Goal: Book appointment/travel/reservation

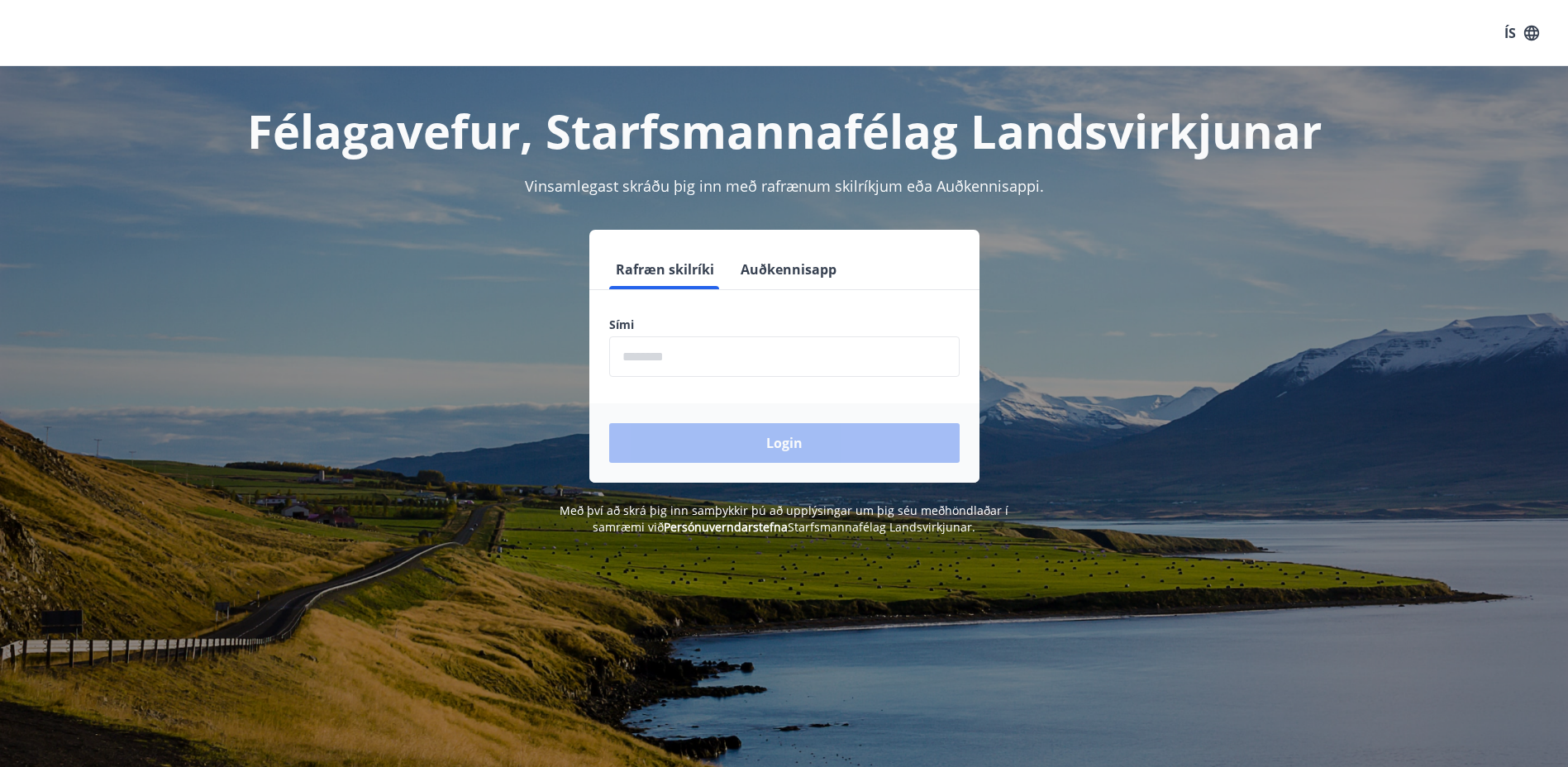
click at [718, 357] on input "phone" at bounding box center [784, 356] width 350 height 40
type input "********"
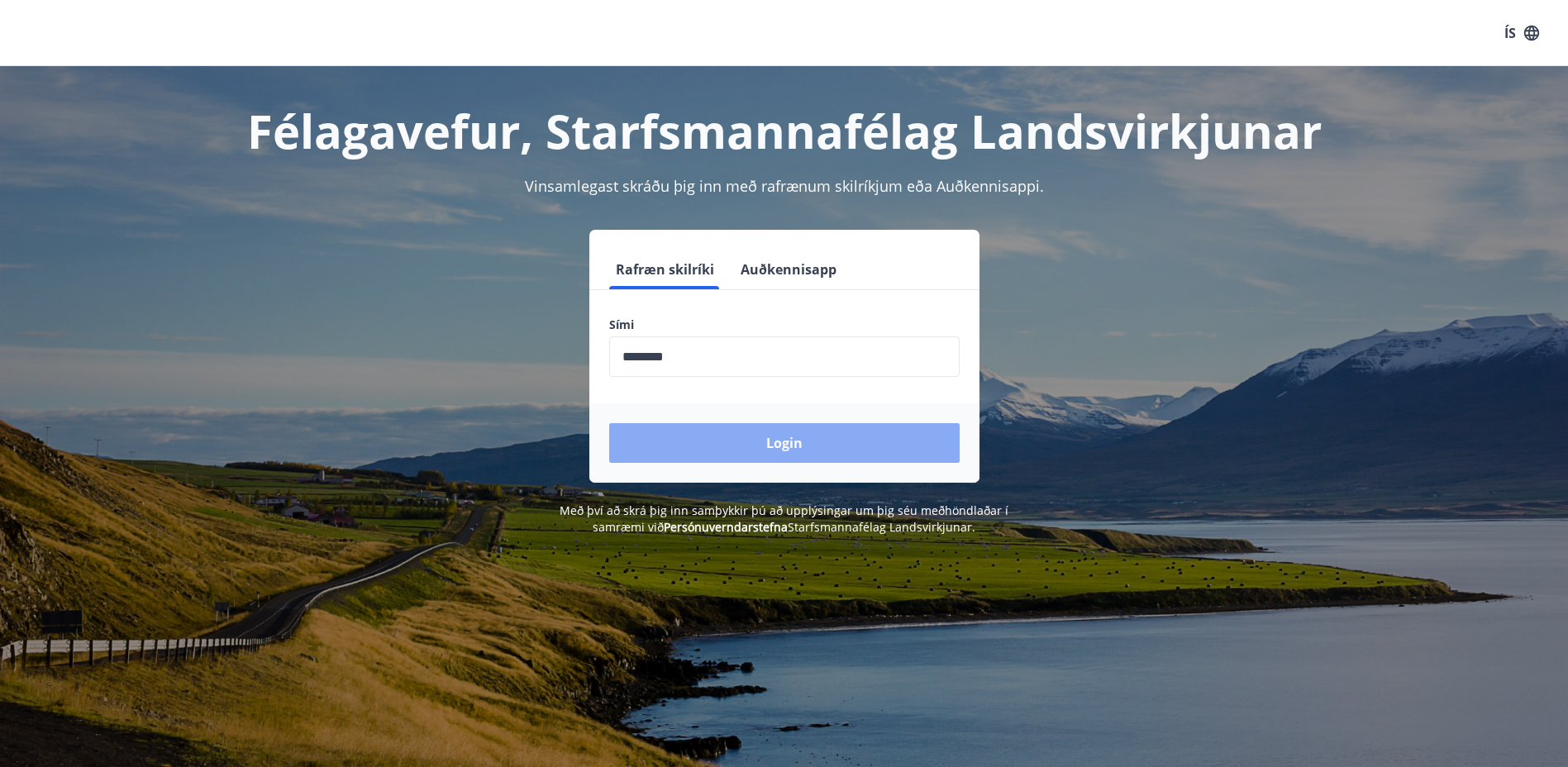
click at [757, 440] on button "Login" at bounding box center [784, 442] width 350 height 39
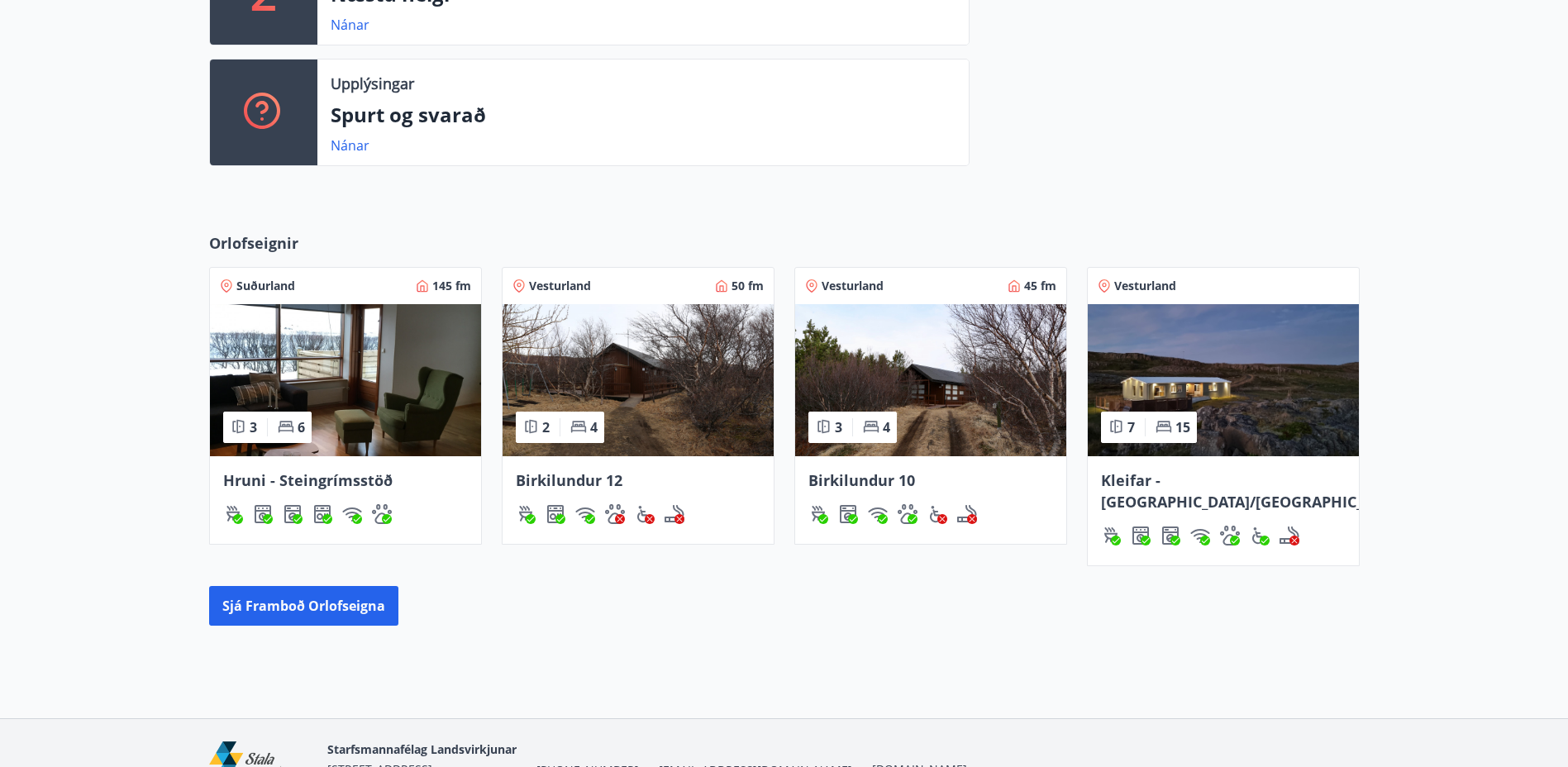
scroll to position [596, 0]
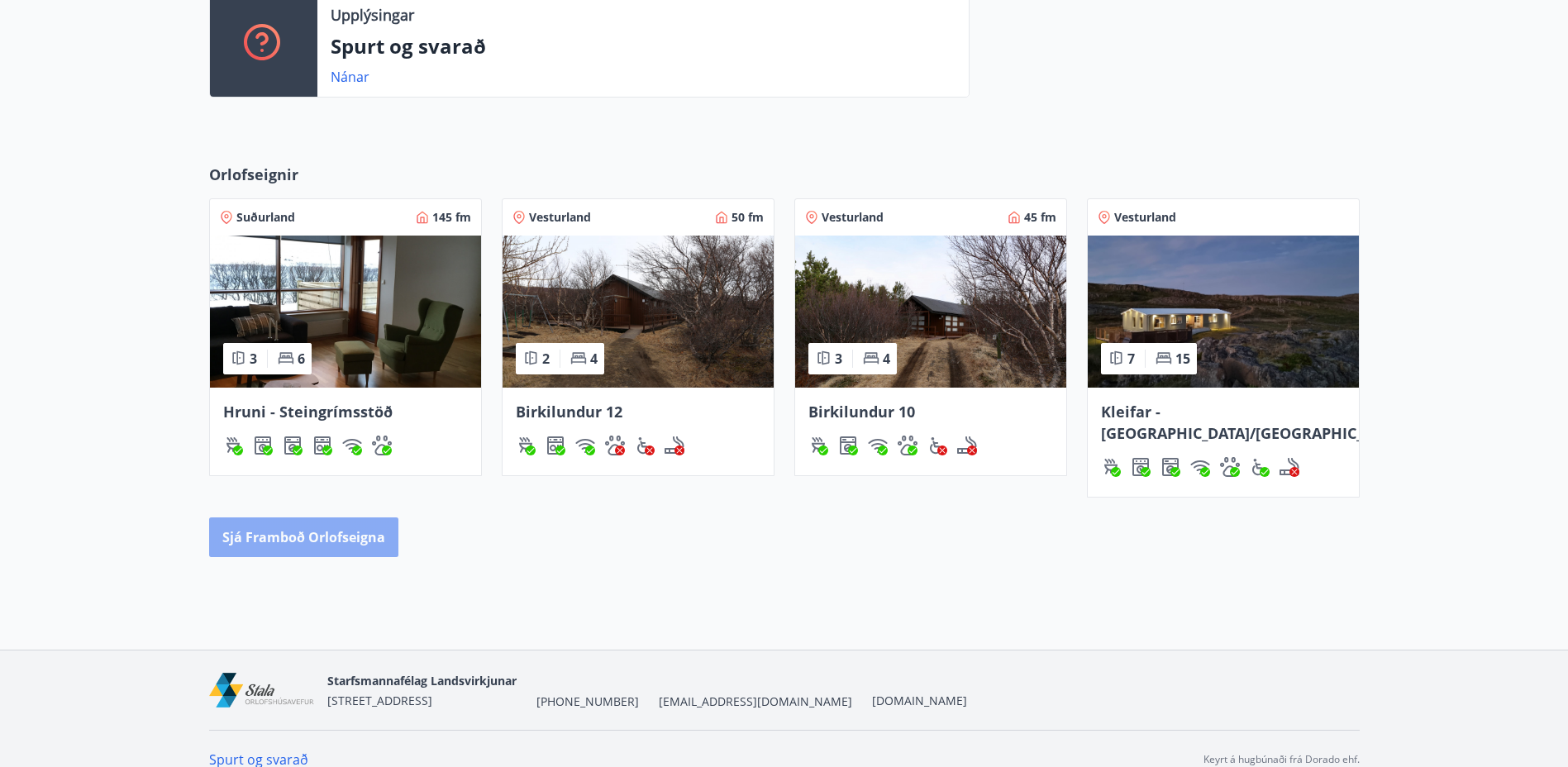
click at [341, 517] on button "Sjá framboð orlofseigna" at bounding box center [304, 537] width 189 height 39
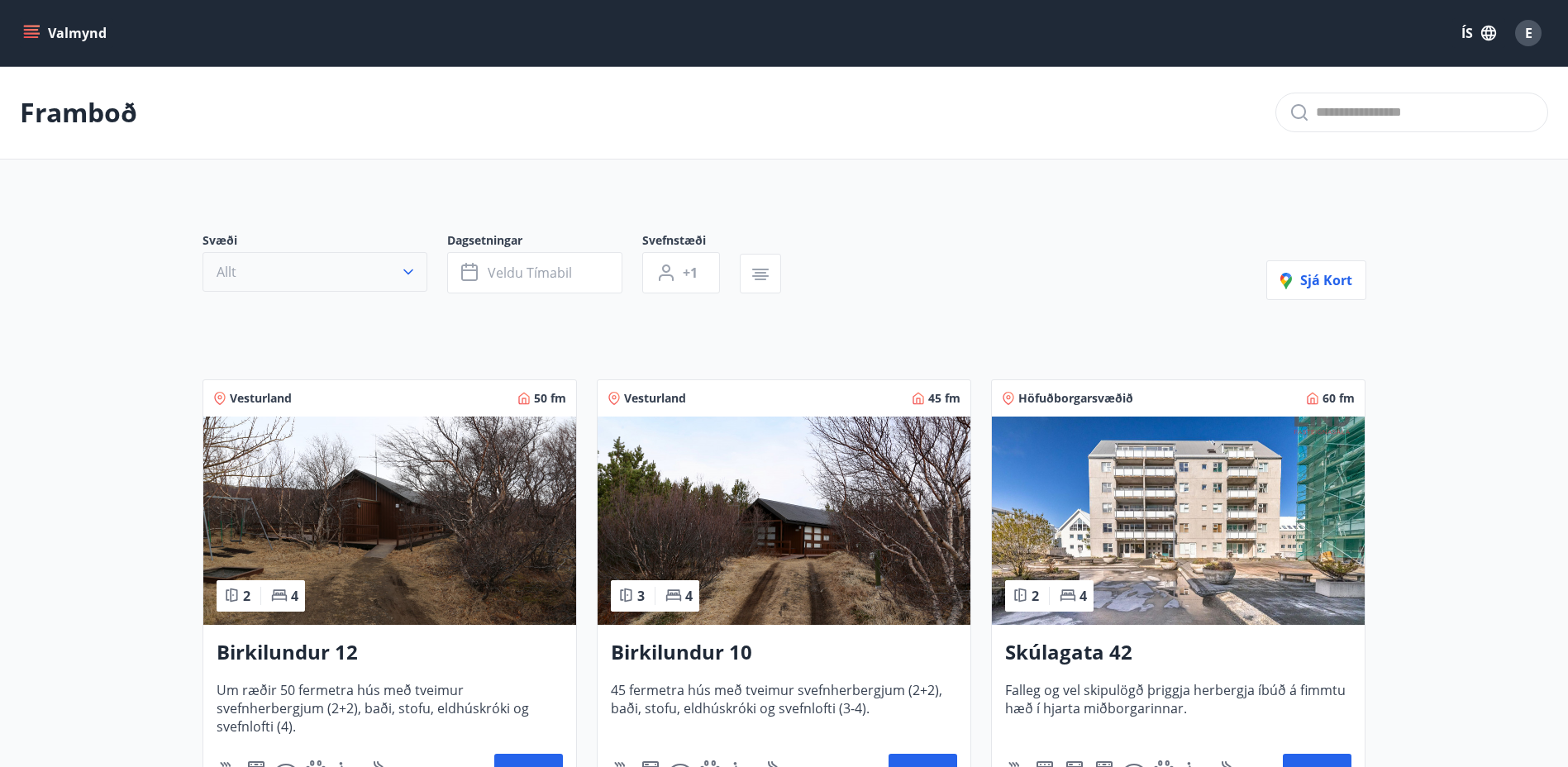
click at [411, 276] on icon "button" at bounding box center [408, 271] width 17 height 17
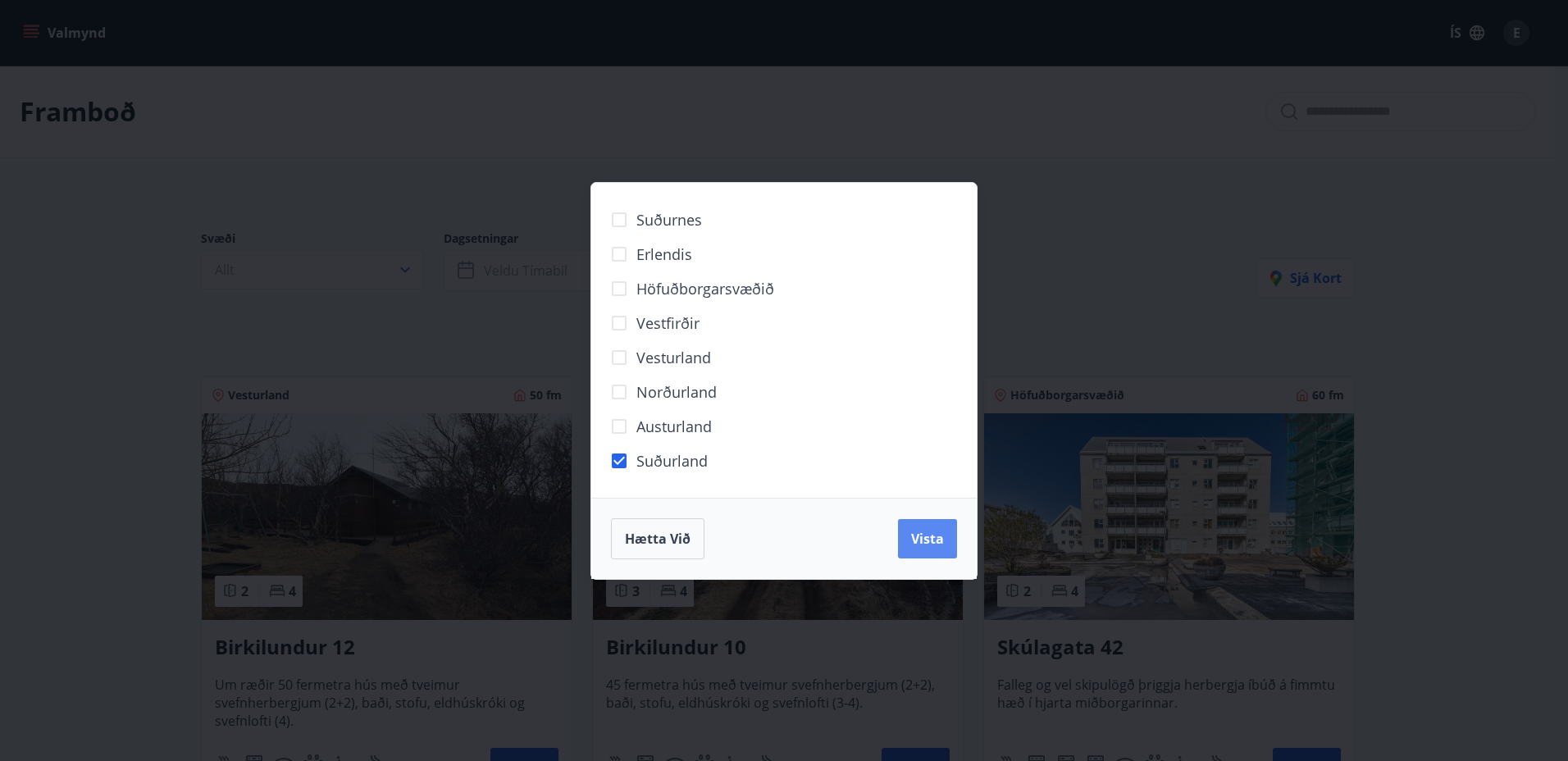
click at [936, 531] on span "Vista" at bounding box center [928, 539] width 33 height 18
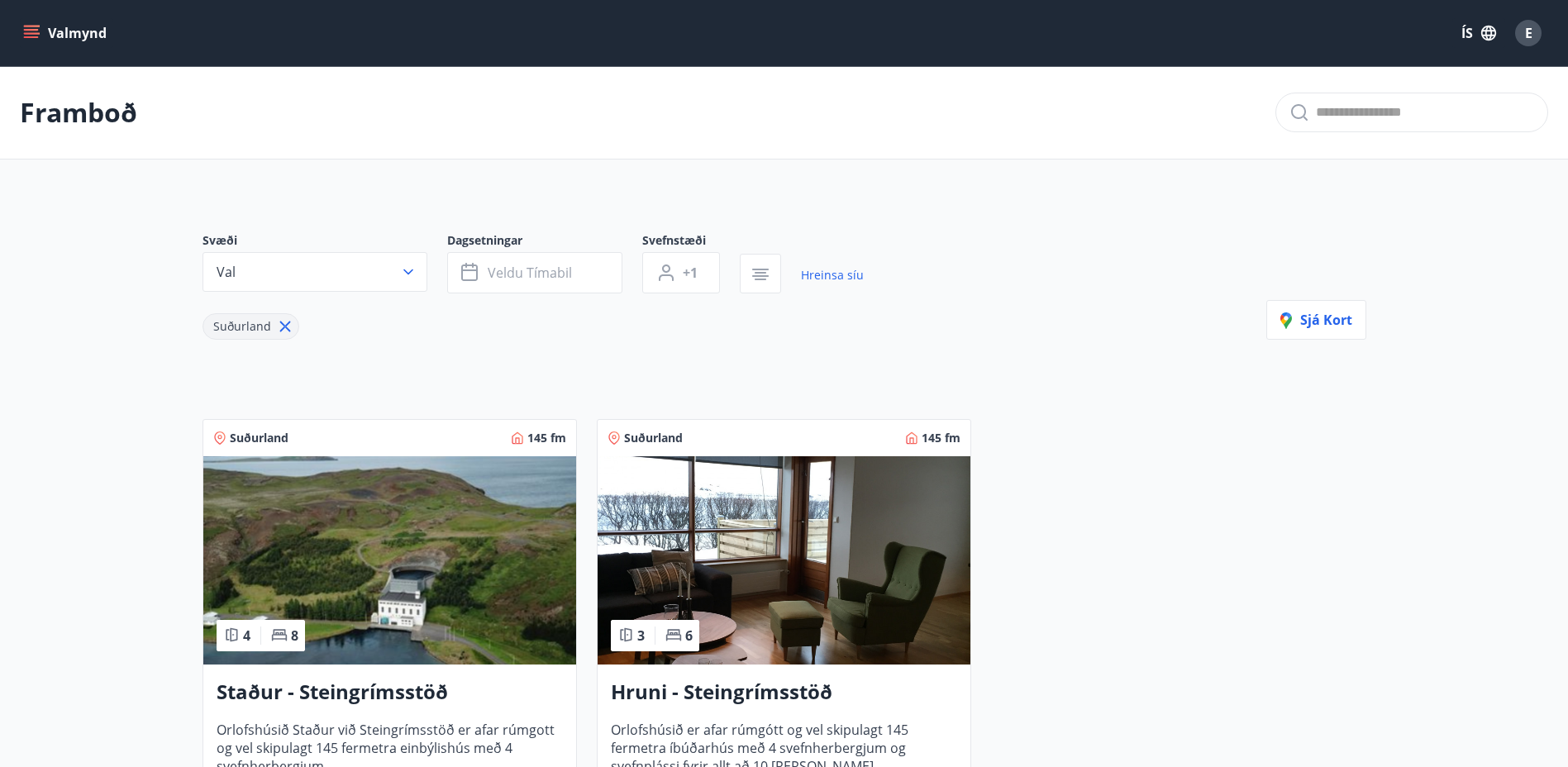
click at [25, 33] on icon "menu" at bounding box center [32, 33] width 18 height 2
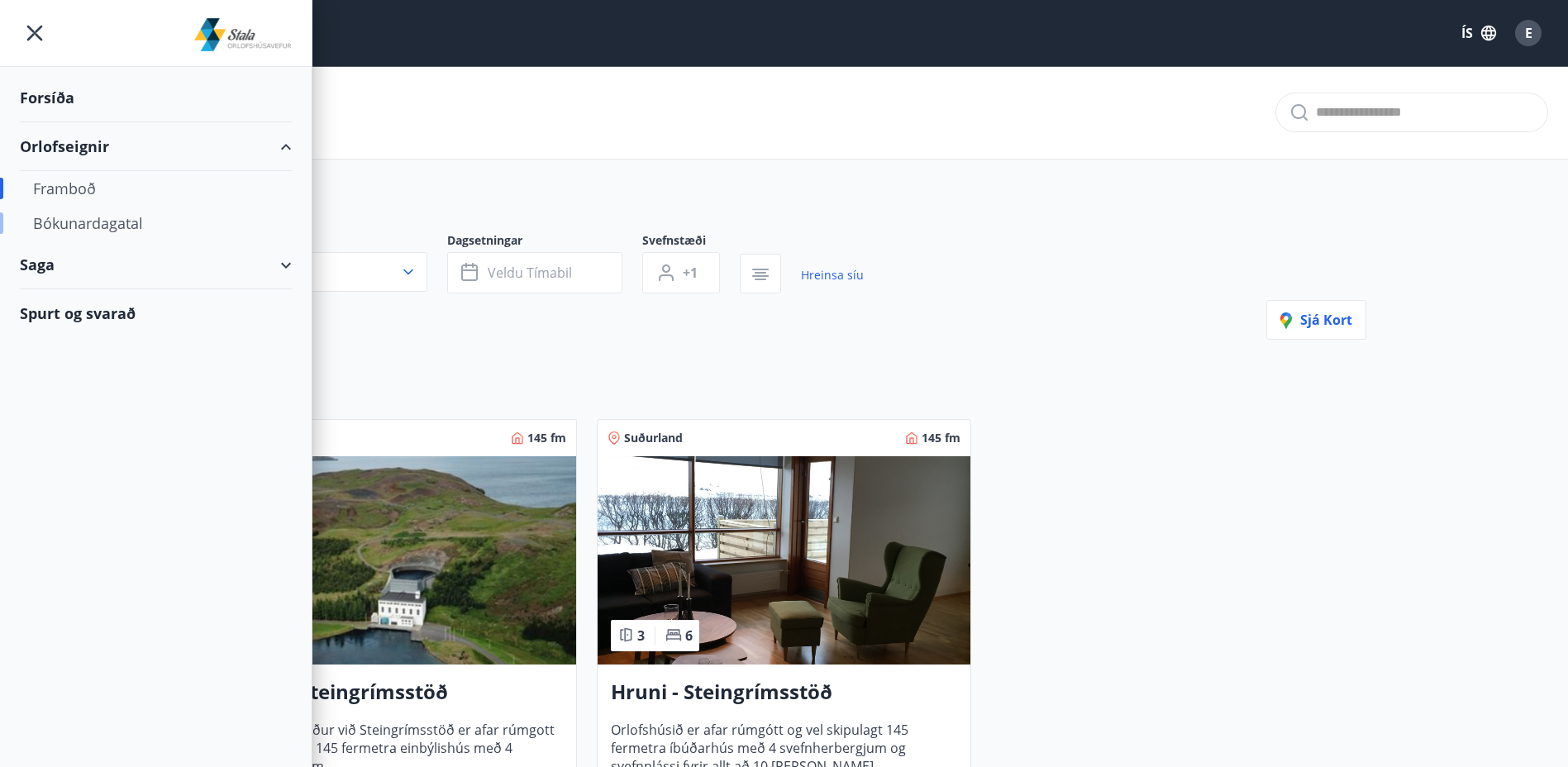
click at [97, 222] on div "Bókunardagatal" at bounding box center [156, 223] width 245 height 35
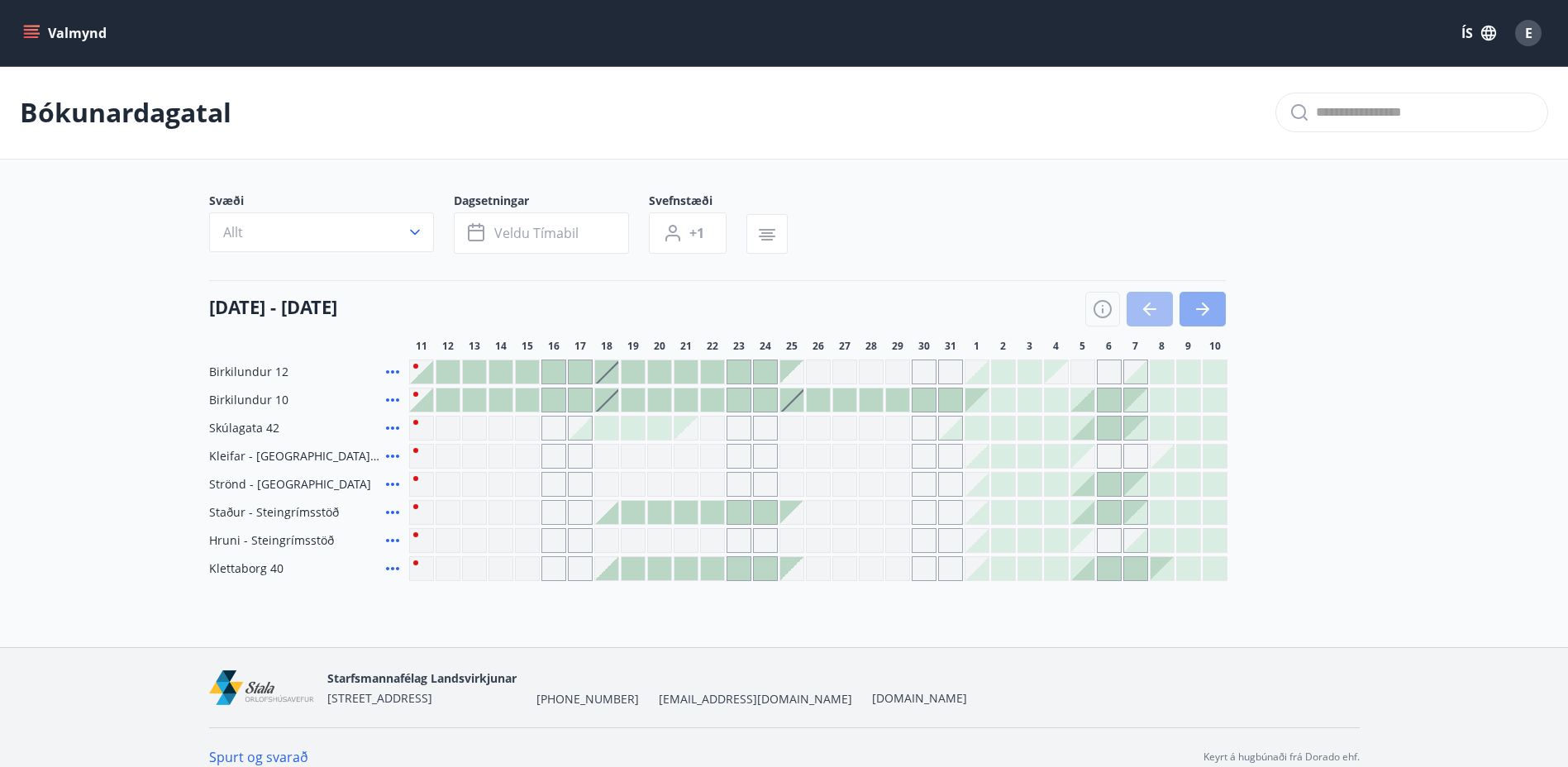
click at [1211, 312] on icon "button" at bounding box center [1202, 309] width 20 height 20
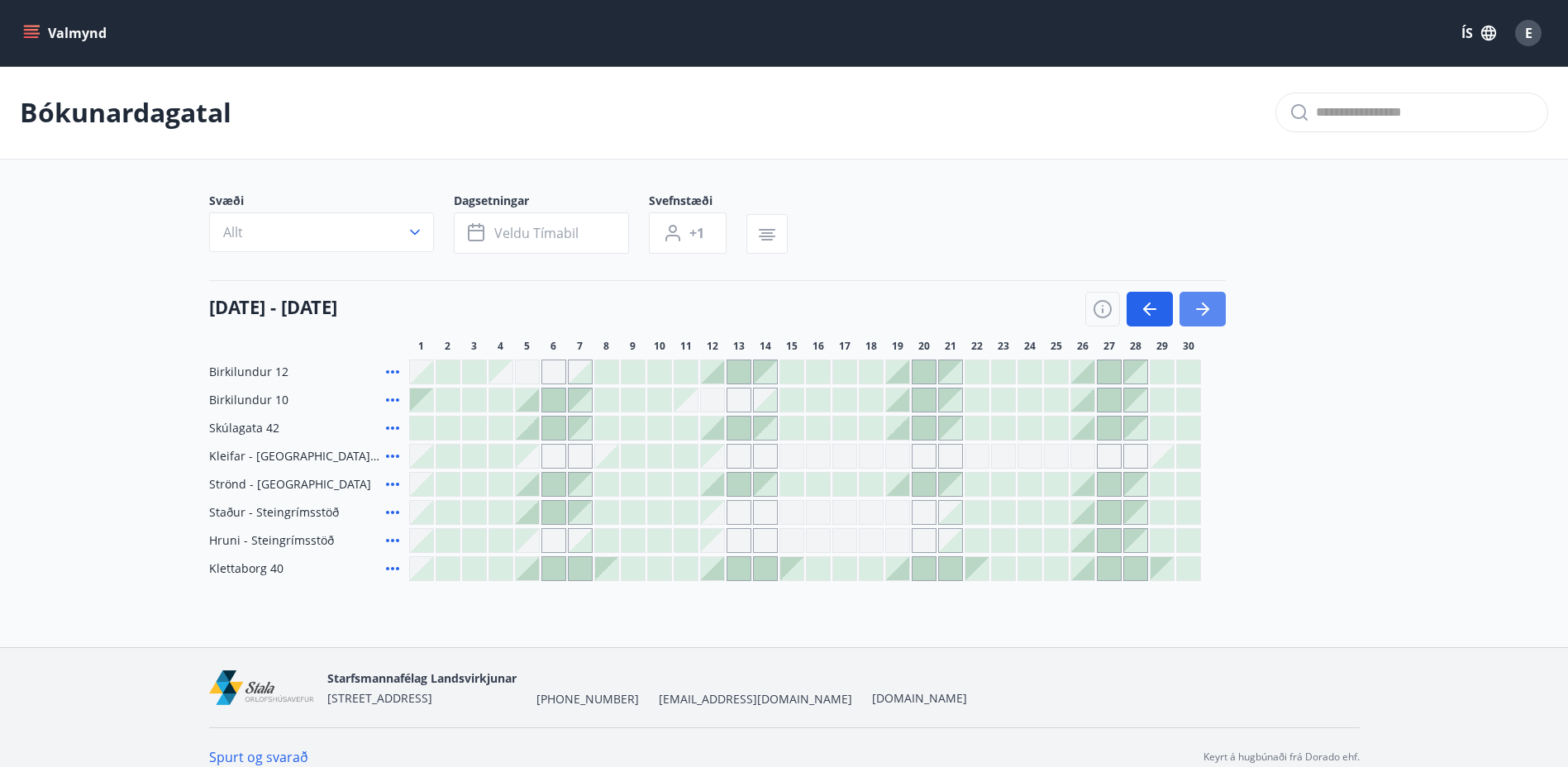
click at [1211, 312] on icon "button" at bounding box center [1202, 309] width 20 height 20
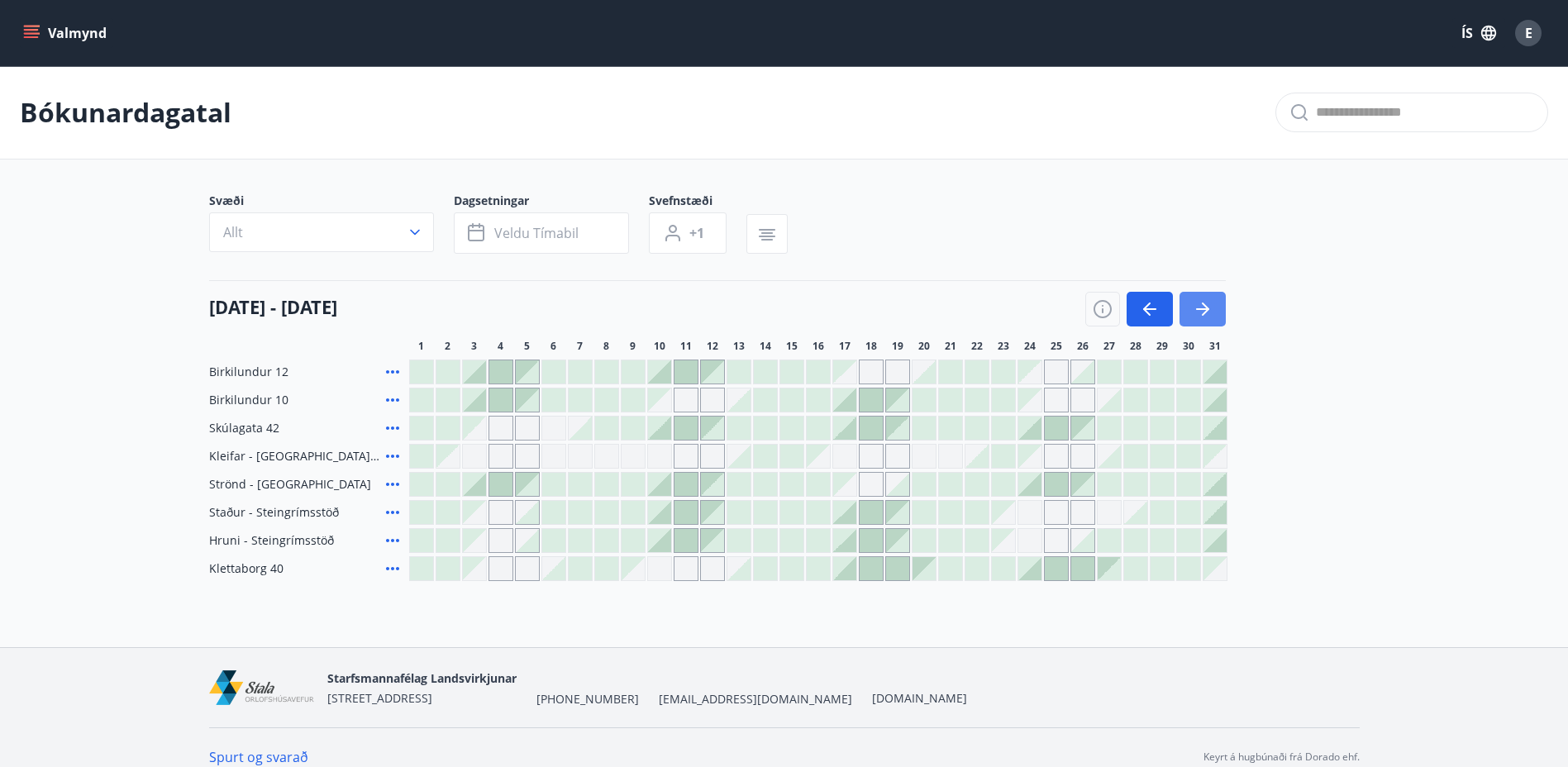
click at [1211, 312] on icon "button" at bounding box center [1202, 309] width 20 height 20
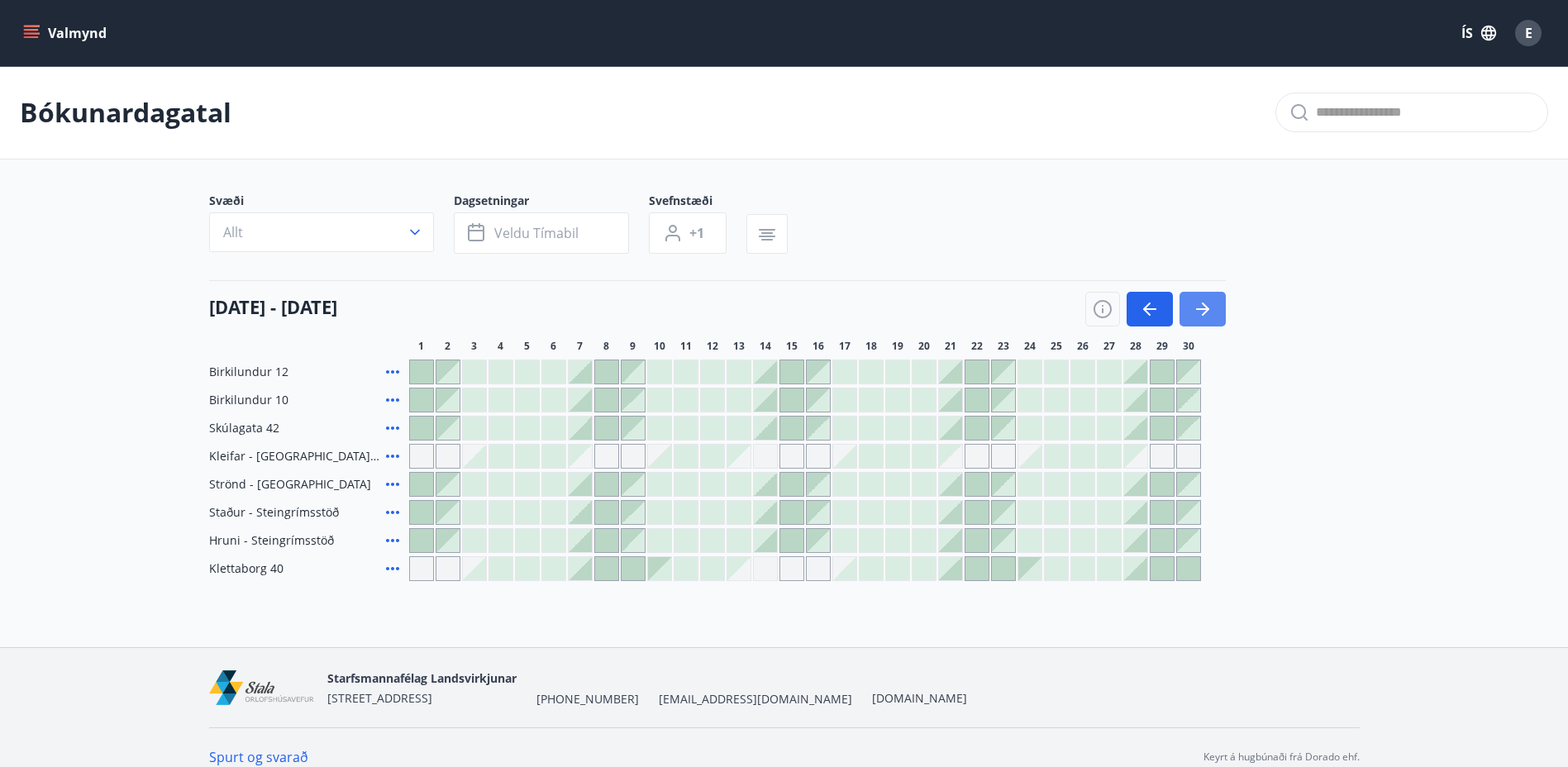
click at [1211, 312] on icon "button" at bounding box center [1202, 309] width 20 height 20
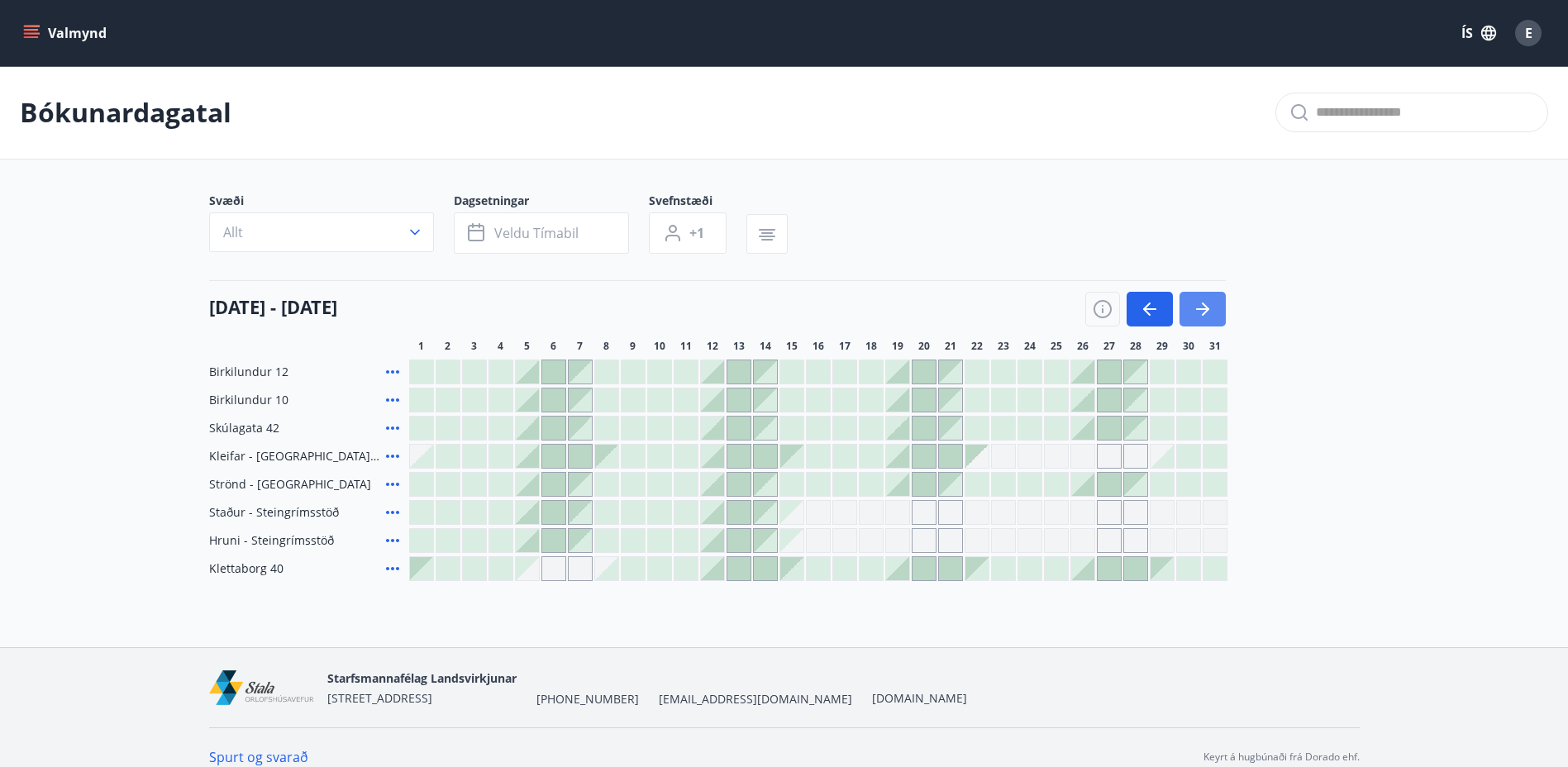
click at [1211, 312] on icon "button" at bounding box center [1202, 309] width 20 height 20
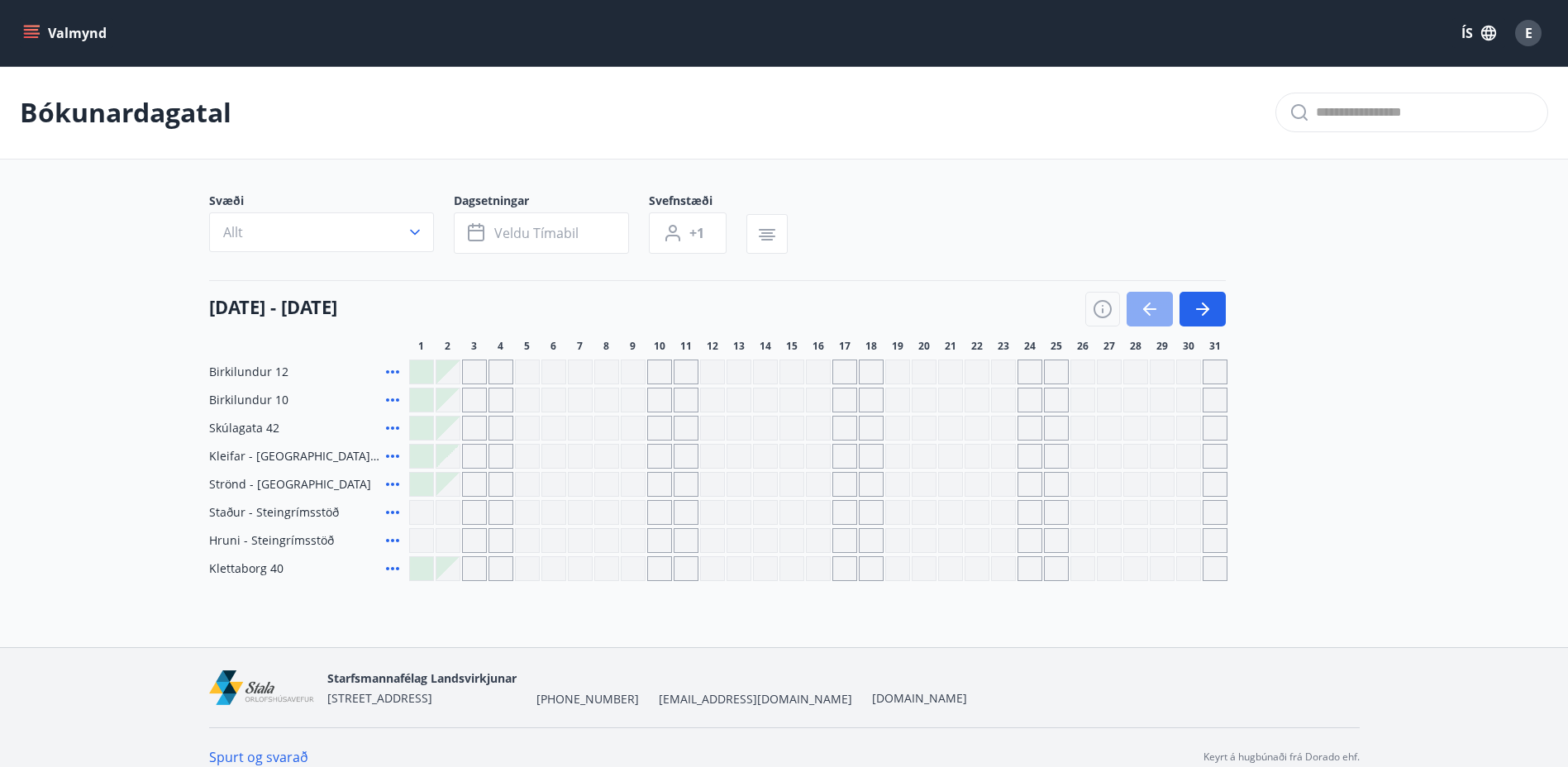
click at [1164, 310] on button "button" at bounding box center [1150, 309] width 46 height 35
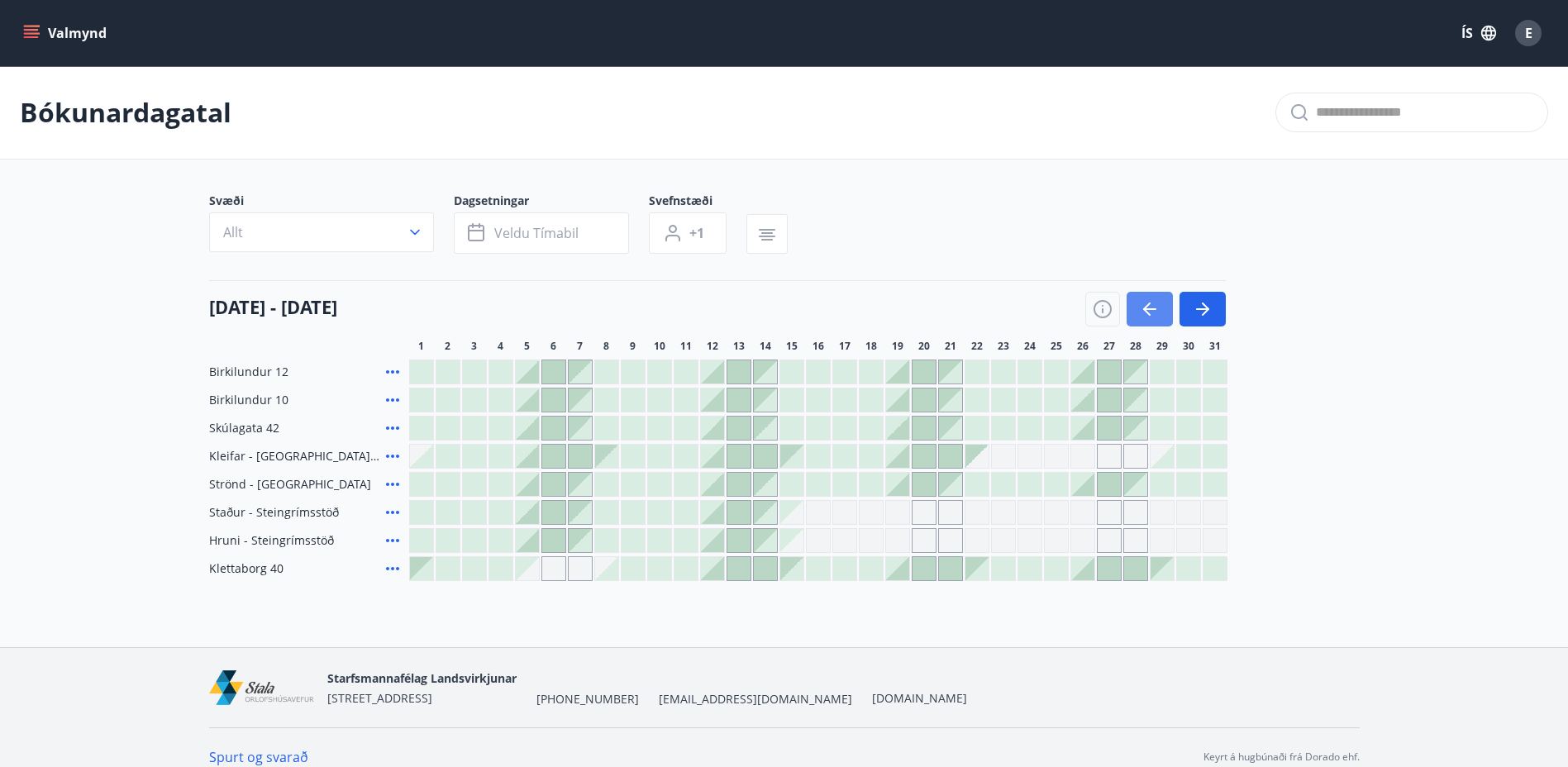
click at [1164, 310] on button "button" at bounding box center [1150, 309] width 46 height 35
